Goal: Find specific page/section: Find specific page/section

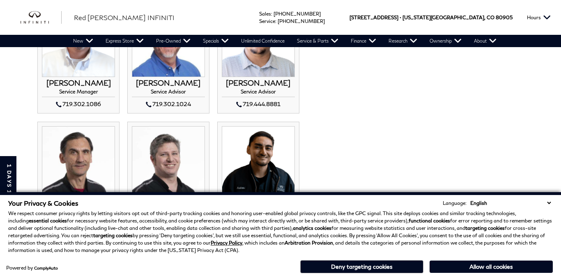
scroll to position [607, 0]
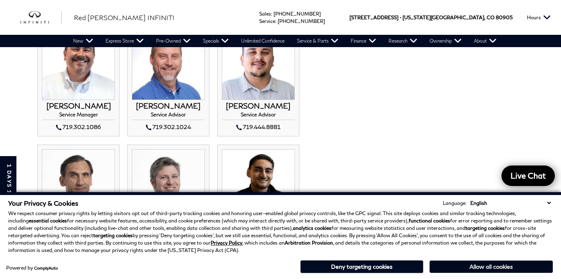
click at [508, 269] on button "Allow all cookies" at bounding box center [490, 267] width 123 height 12
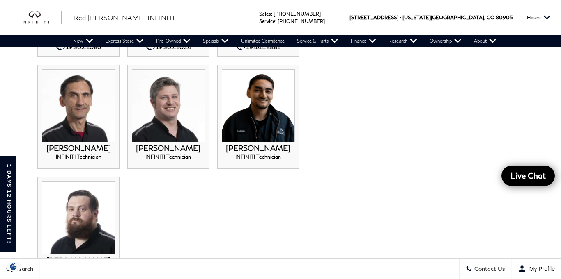
scroll to position [687, 0]
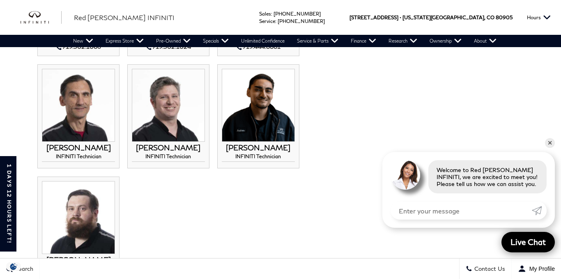
click at [87, 149] on h3 "[PERSON_NAME]" at bounding box center [78, 148] width 73 height 8
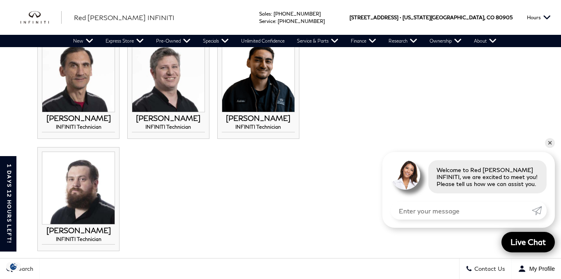
scroll to position [717, 0]
click at [85, 117] on h3 "[PERSON_NAME]" at bounding box center [78, 118] width 73 height 8
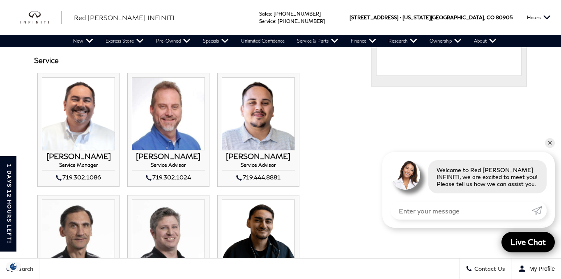
scroll to position [558, 0]
